Goal: Information Seeking & Learning: Check status

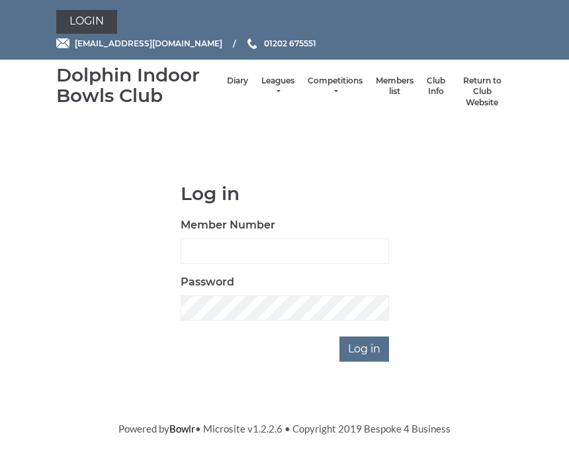
scroll to position [138, 0]
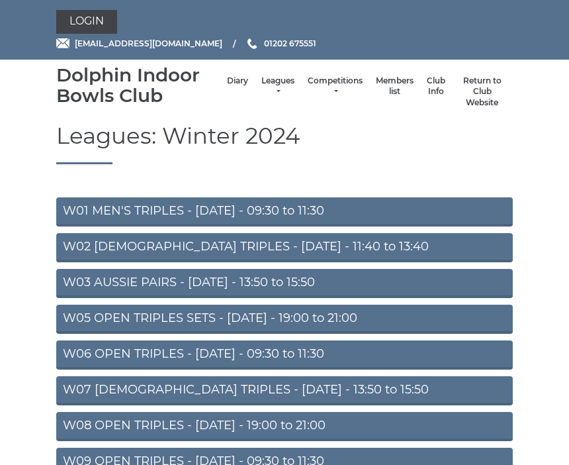
click at [267, 77] on li "Leagues Club leagues - Summer 2025 Club leagues - Winter 2024 Club leagues - Su…" at bounding box center [278, 92] width 46 height 46
click at [266, 88] on link "Leagues" at bounding box center [277, 86] width 33 height 22
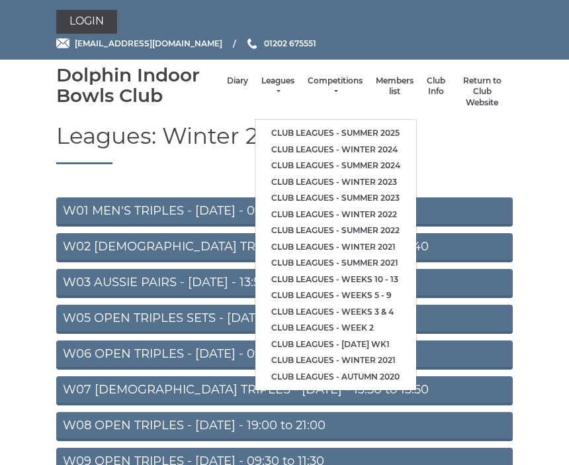
click at [318, 125] on link "Club leagues - Summer 2025" at bounding box center [335, 133] width 161 height 17
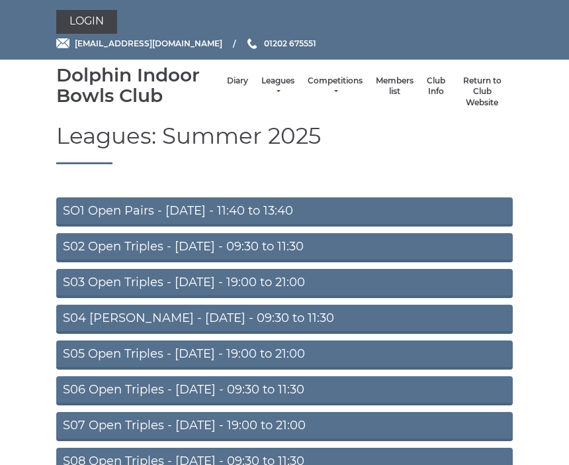
click at [306, 393] on link "S06 Open Triples - Thursday - 09:30 to 11:30" at bounding box center [284, 390] width 457 height 29
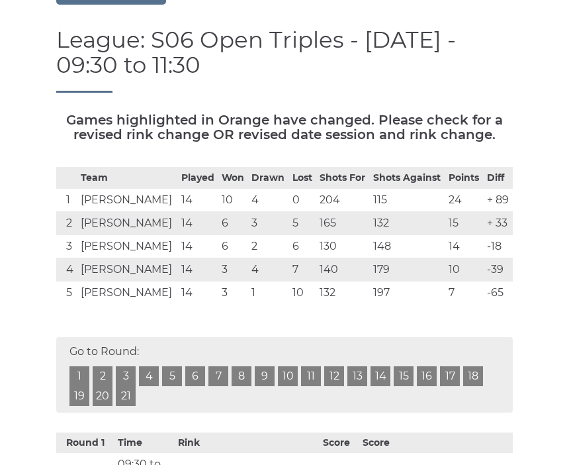
click at [108, 399] on link "20" at bounding box center [103, 397] width 20 height 20
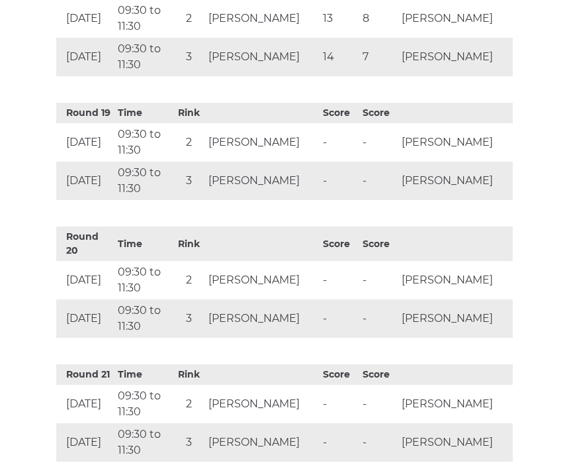
scroll to position [2729, 0]
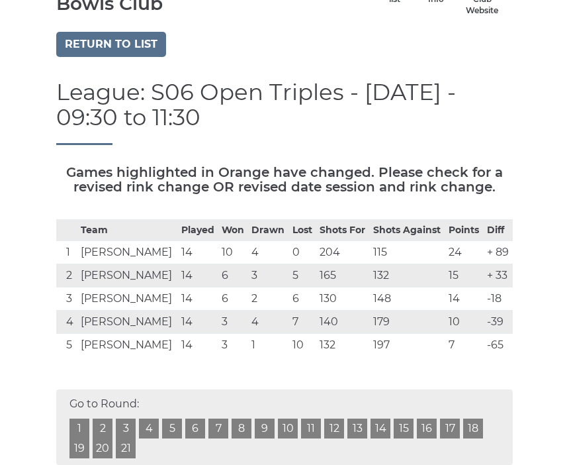
scroll to position [91, 0]
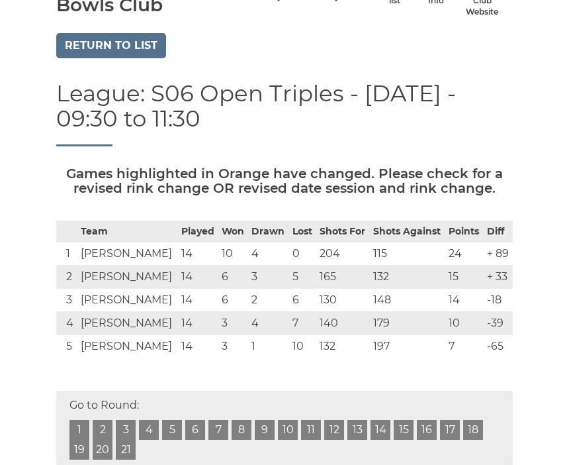
click at [113, 42] on link "Return to list" at bounding box center [111, 45] width 110 height 25
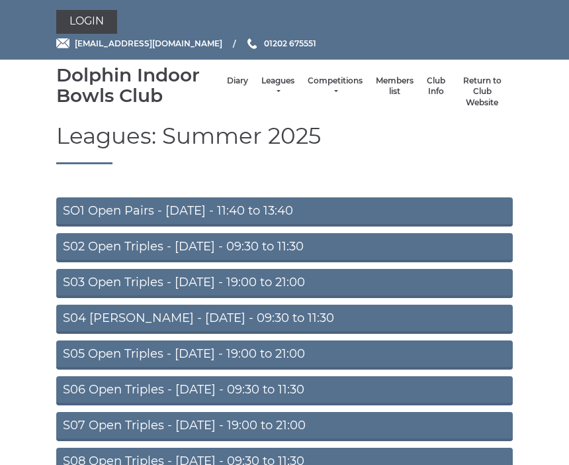
click at [306, 246] on link "S02 Open Triples - [DATE] - 09:30 to 11:30" at bounding box center [284, 247] width 457 height 29
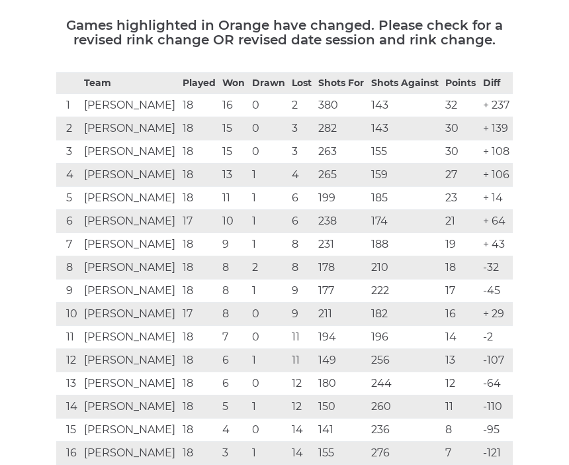
scroll to position [239, 0]
